Goal: Task Accomplishment & Management: Complete application form

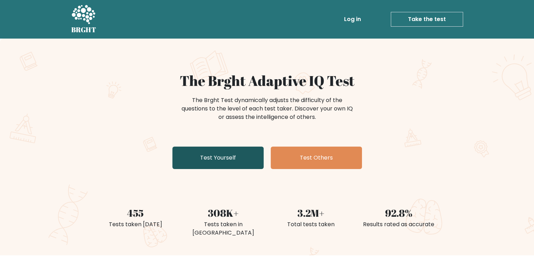
click at [237, 157] on link "Test Yourself" at bounding box center [217, 158] width 91 height 22
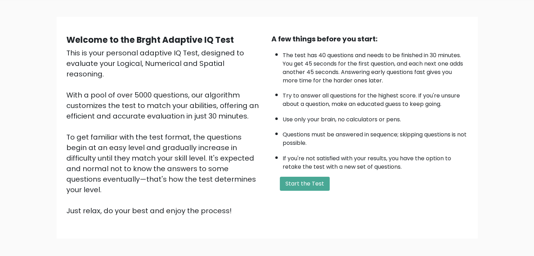
scroll to position [49, 0]
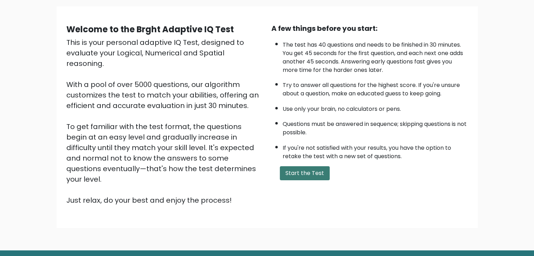
click at [292, 169] on button "Start the Test" at bounding box center [305, 173] width 50 height 14
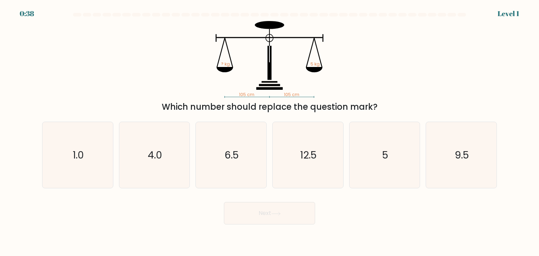
drag, startPoint x: 300, startPoint y: 142, endPoint x: 361, endPoint y: 233, distance: 109.6
click at [361, 233] on body "0:38 Level 1" at bounding box center [269, 128] width 539 height 256
click at [371, 170] on icon "5" at bounding box center [384, 155] width 66 height 66
click at [270, 132] on input "e. 5" at bounding box center [269, 130] width 0 height 4
radio input "true"
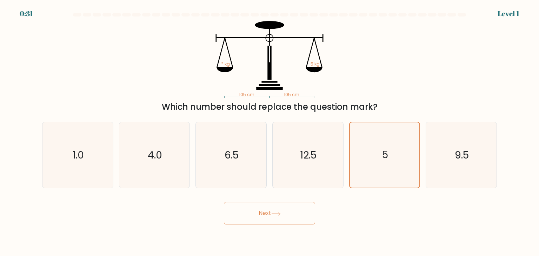
click at [298, 214] on button "Next" at bounding box center [269, 213] width 91 height 22
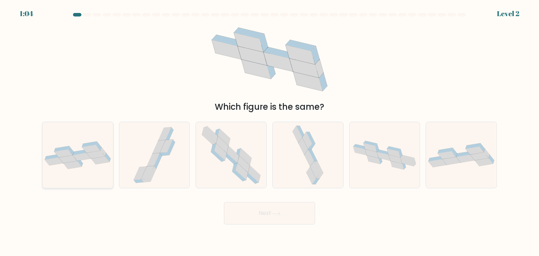
click at [93, 161] on icon at bounding box center [100, 160] width 18 height 8
click at [269, 132] on input "a." at bounding box center [269, 130] width 0 height 4
radio input "true"
click at [288, 201] on div "Next" at bounding box center [269, 211] width 463 height 28
click at [279, 208] on button "Next" at bounding box center [269, 213] width 91 height 22
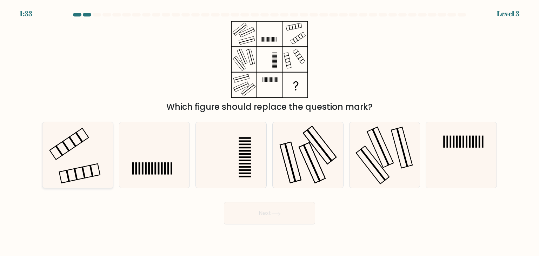
click at [52, 178] on icon at bounding box center [78, 155] width 66 height 66
click at [269, 132] on input "a." at bounding box center [269, 130] width 0 height 4
radio input "true"
click at [280, 221] on button "Next" at bounding box center [269, 213] width 91 height 22
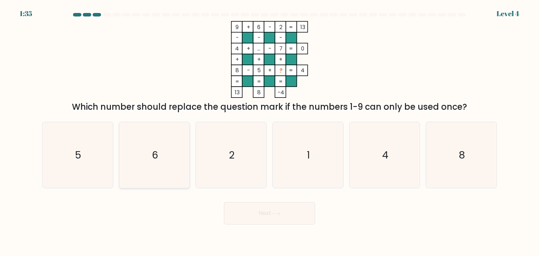
click at [136, 172] on icon "6" at bounding box center [154, 155] width 66 height 66
click at [269, 132] on input "b. 6" at bounding box center [269, 130] width 0 height 4
radio input "true"
click at [259, 215] on button "Next" at bounding box center [269, 213] width 91 height 22
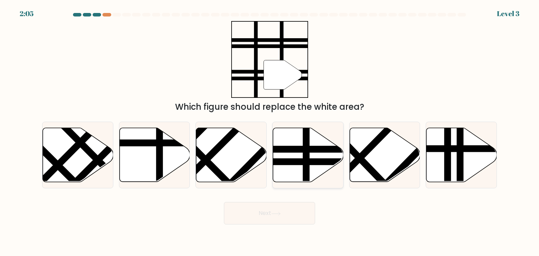
click at [318, 168] on icon at bounding box center [308, 155] width 71 height 54
click at [270, 132] on input "d." at bounding box center [269, 130] width 0 height 4
radio input "true"
click at [276, 209] on button "Next" at bounding box center [269, 213] width 91 height 22
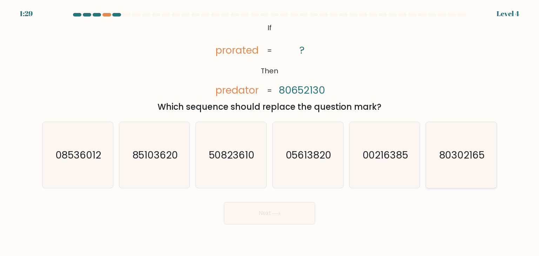
click at [449, 163] on icon "80302165" at bounding box center [461, 155] width 66 height 66
click at [270, 132] on input "f. 80302165" at bounding box center [269, 130] width 0 height 4
radio input "true"
click at [299, 215] on button "Next" at bounding box center [269, 213] width 91 height 22
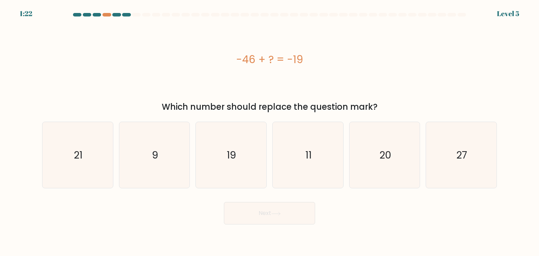
click at [247, 60] on div "-46 + ? = -19" at bounding box center [269, 60] width 455 height 16
copy div "-46 + ? = -19"
click at [74, 146] on icon "21" at bounding box center [78, 155] width 66 height 66
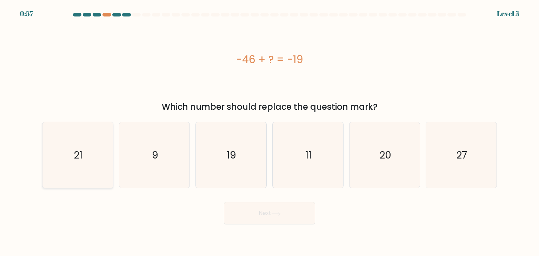
click at [269, 132] on input "a. 21" at bounding box center [269, 130] width 0 height 4
radio input "true"
click at [241, 224] on button "Next" at bounding box center [269, 213] width 91 height 22
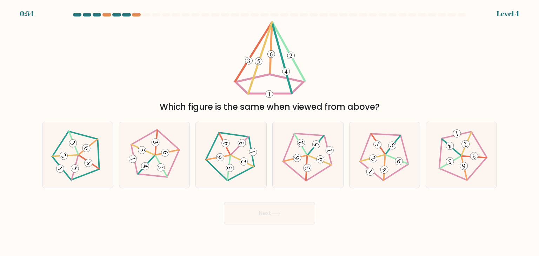
click at [251, 222] on button "Next" at bounding box center [269, 213] width 91 height 22
